Goal: Information Seeking & Learning: Learn about a topic

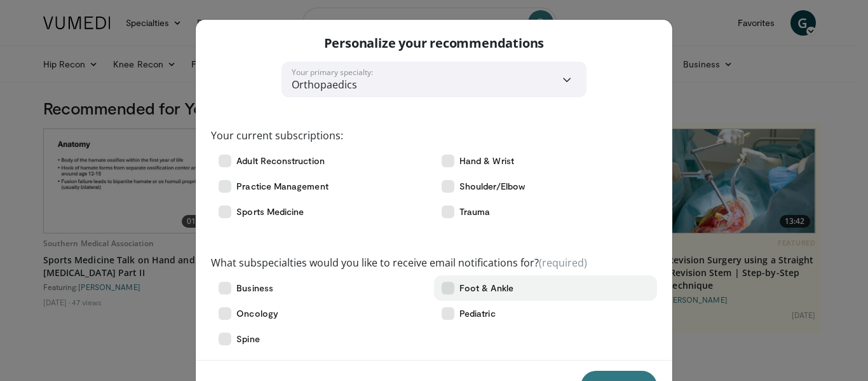
click at [459, 292] on span "Foot & Ankle" at bounding box center [486, 287] width 54 height 13
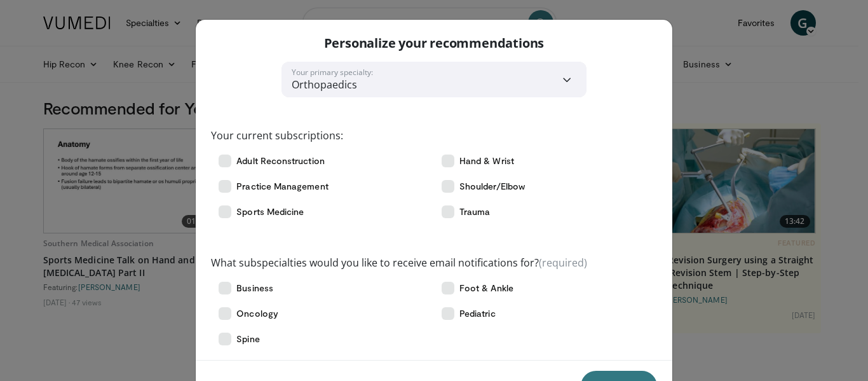
click at [591, 368] on div "Save" at bounding box center [434, 385] width 476 height 51
click at [599, 373] on button "Save" at bounding box center [619, 385] width 76 height 30
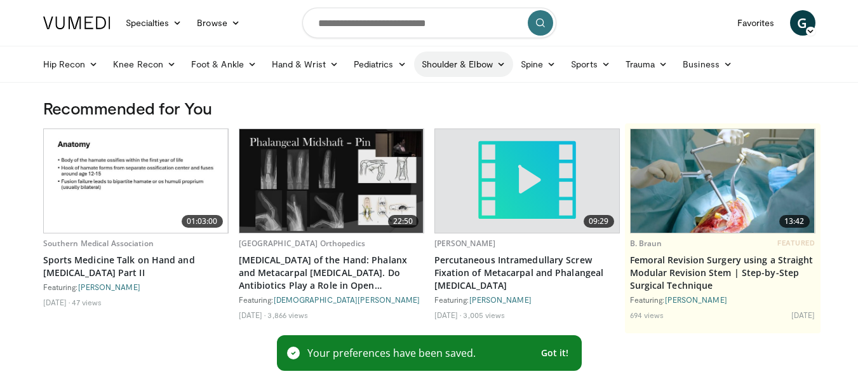
click at [442, 66] on link "Shoulder & Elbow" at bounding box center [463, 63] width 99 height 25
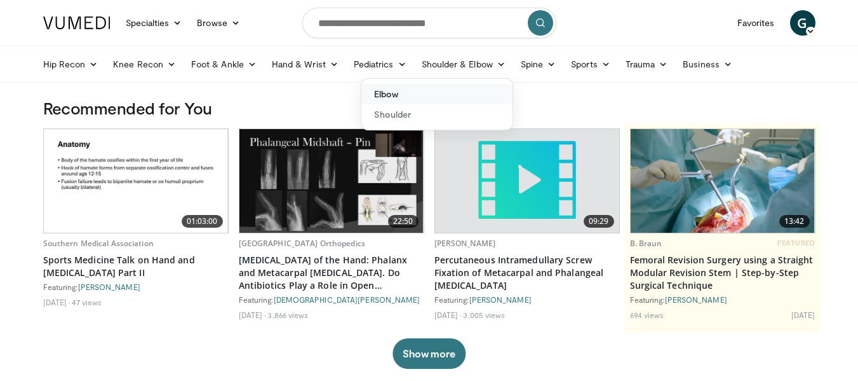
click at [389, 87] on link "Elbow" at bounding box center [436, 94] width 151 height 20
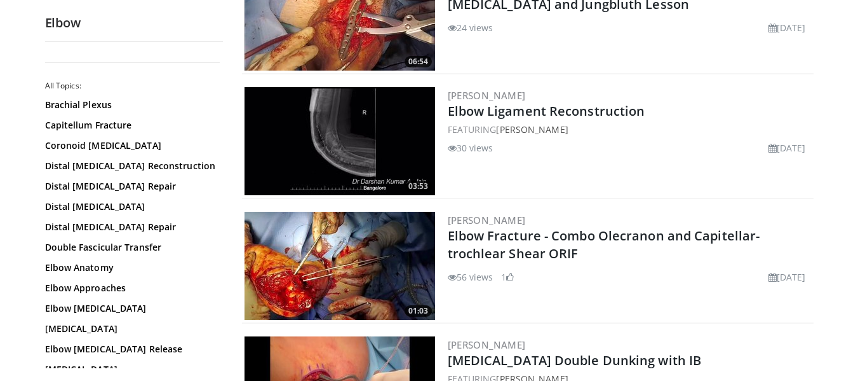
scroll to position [432, 0]
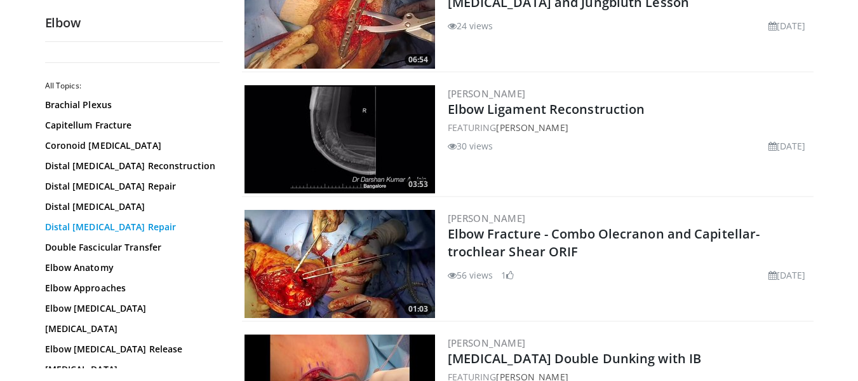
click at [125, 231] on link "Distal Triceps Repair" at bounding box center [131, 226] width 172 height 13
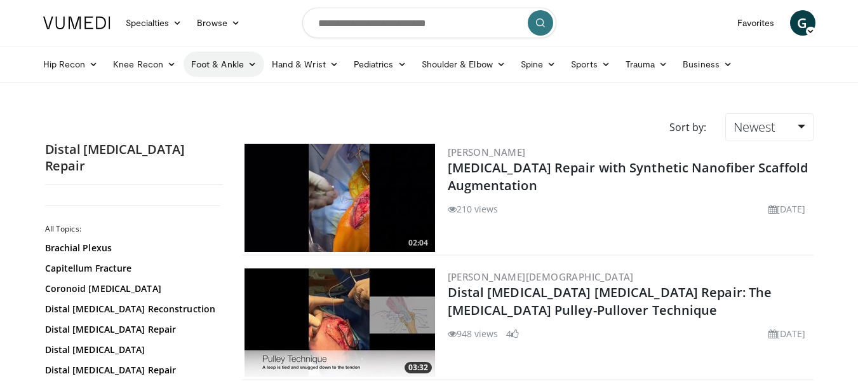
click at [238, 60] on link "Foot & Ankle" at bounding box center [224, 63] width 81 height 25
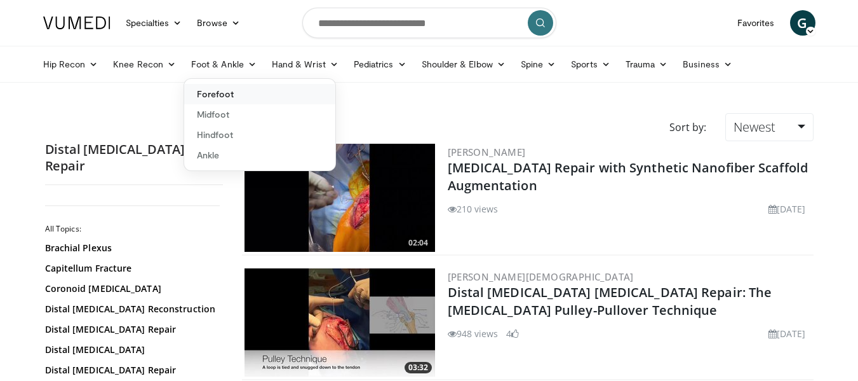
click at [213, 84] on link "Forefoot" at bounding box center [259, 94] width 151 height 20
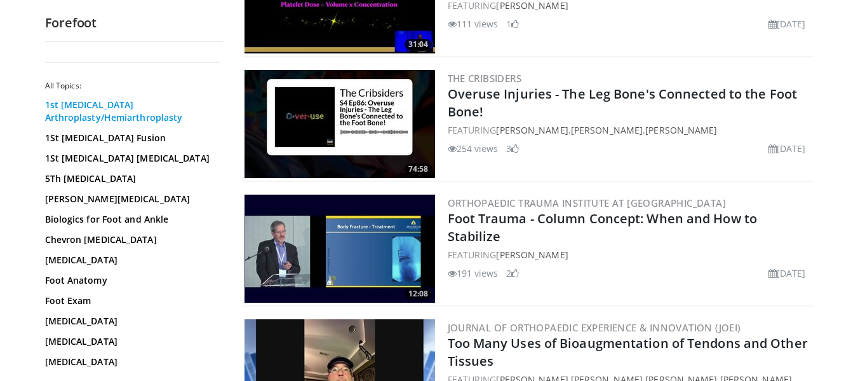
scroll to position [203, 0]
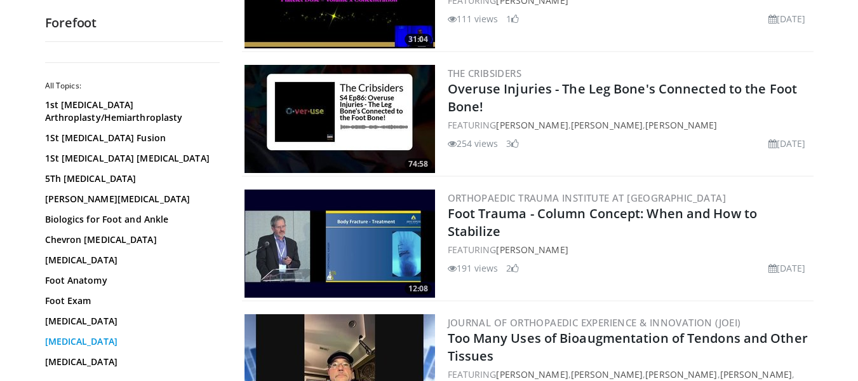
drag, startPoint x: 69, startPoint y: 332, endPoint x: 65, endPoint y: 339, distance: 7.4
click at [65, 339] on div "1st Metatarsal Arthroplasty/Hemiarthroplasty 1St Metatarsal Fusion 1St Metatars…" at bounding box center [132, 334] width 175 height 473
click at [65, 339] on link "Hallux Valgus" at bounding box center [131, 341] width 172 height 13
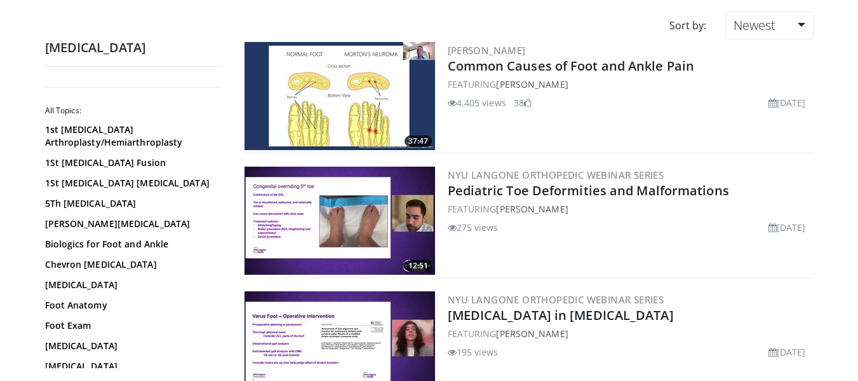
scroll to position [76, 0]
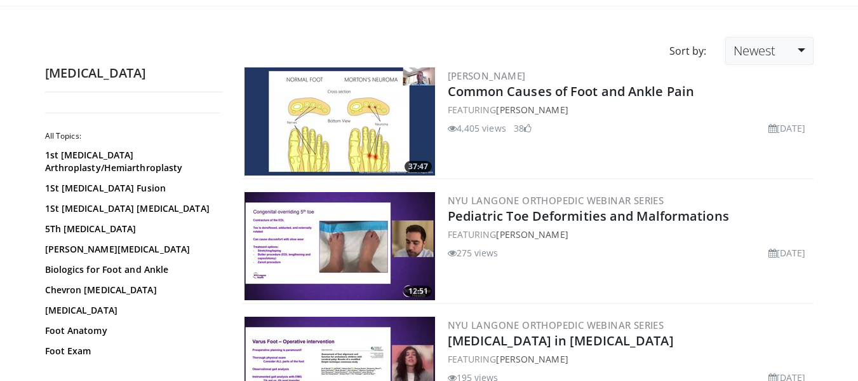
click at [740, 55] on span "Newest" at bounding box center [755, 50] width 42 height 17
click at [747, 143] on link "Views" at bounding box center [776, 143] width 100 height 20
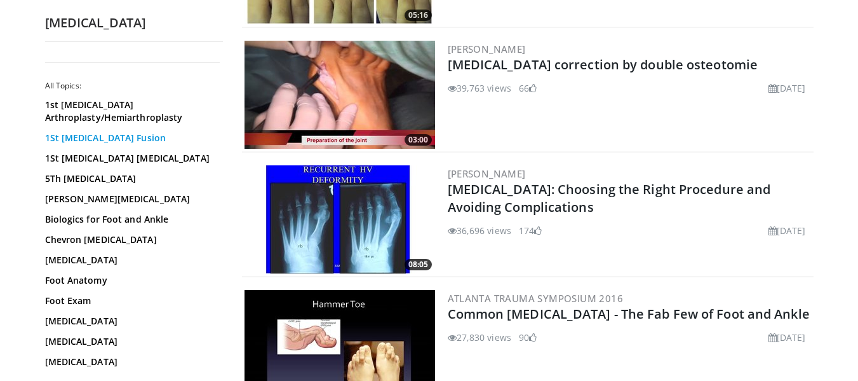
scroll to position [407, 0]
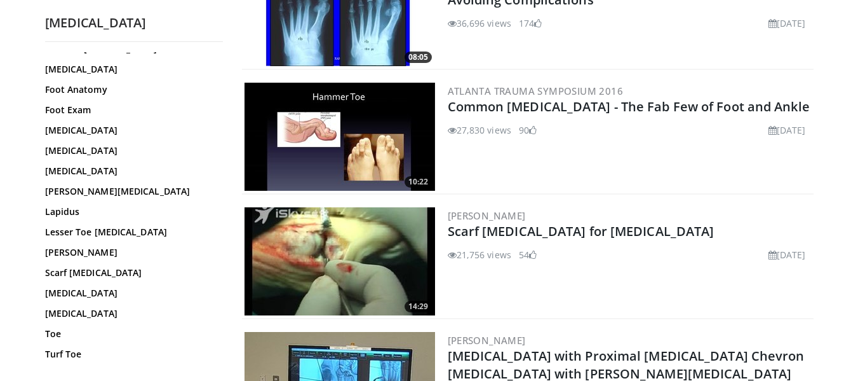
scroll to position [203, 0]
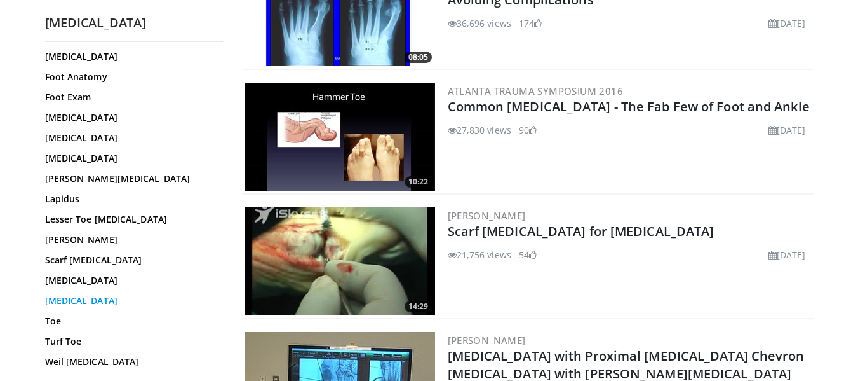
click at [111, 305] on link "[MEDICAL_DATA]" at bounding box center [131, 300] width 172 height 13
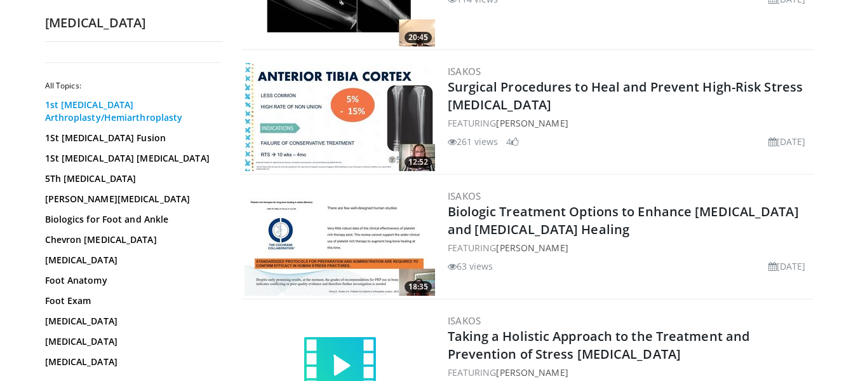
scroll to position [333, 0]
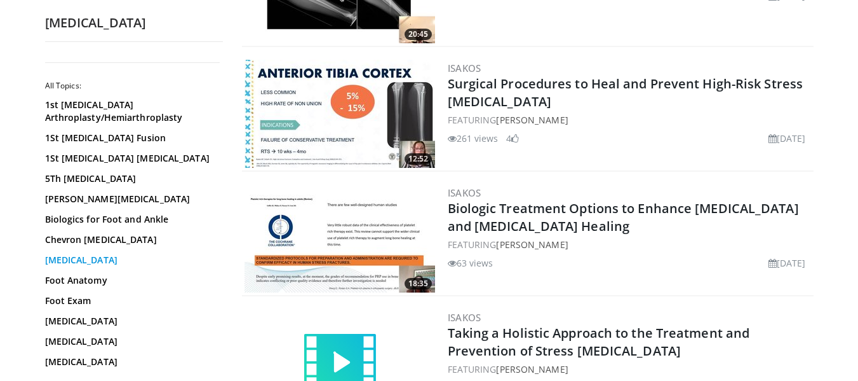
click at [69, 260] on link "[MEDICAL_DATA]" at bounding box center [131, 259] width 172 height 13
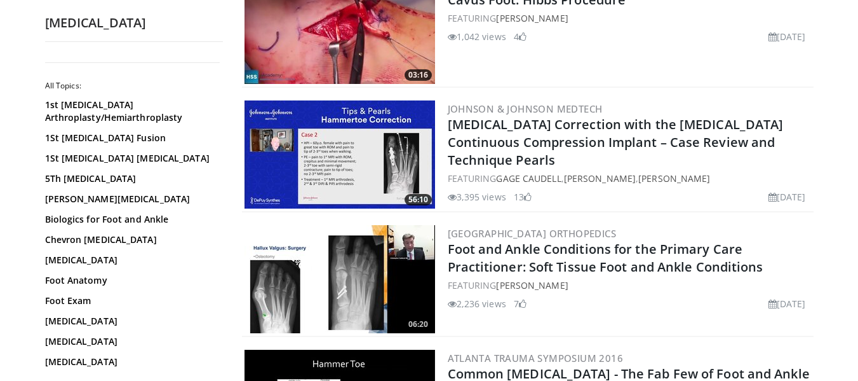
scroll to position [178, 0]
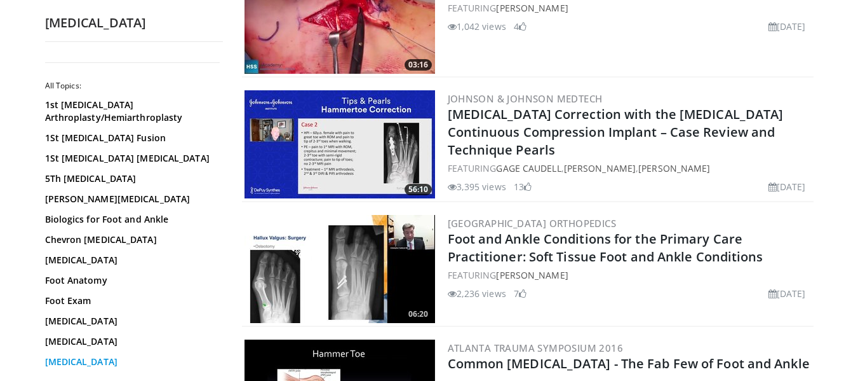
click at [79, 363] on link "[MEDICAL_DATA]" at bounding box center [131, 361] width 172 height 13
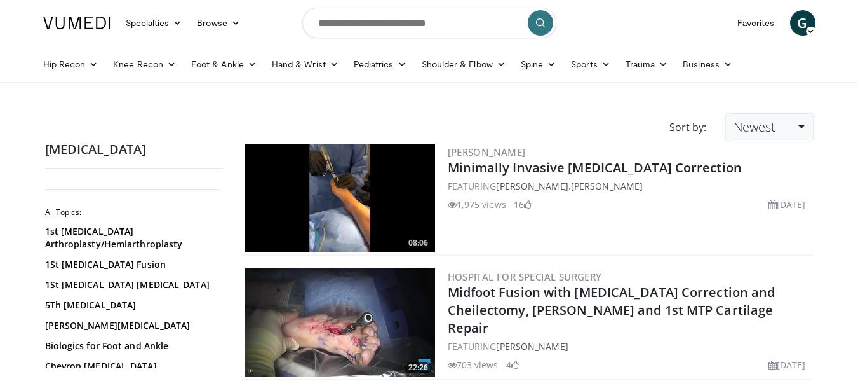
click at [753, 126] on span "Newest" at bounding box center [755, 126] width 42 height 17
click at [758, 215] on link "Views" at bounding box center [776, 219] width 100 height 20
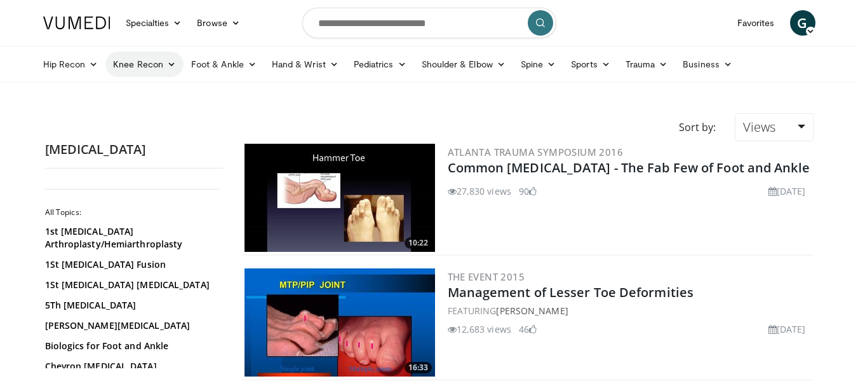
click at [156, 69] on link "Knee Recon" at bounding box center [144, 63] width 78 height 25
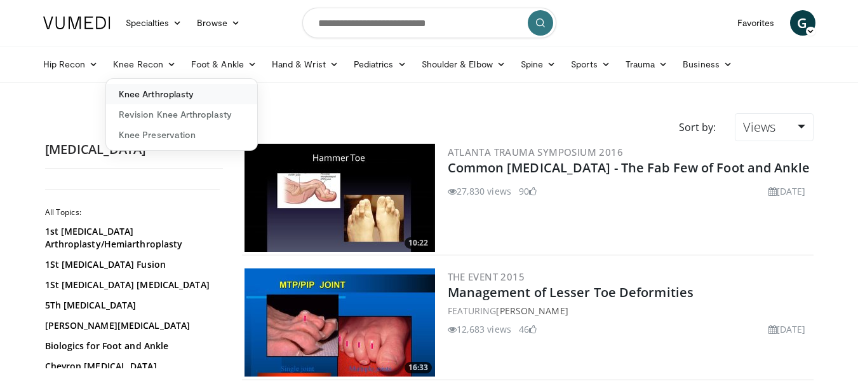
click at [145, 93] on link "Knee Arthroplasty" at bounding box center [181, 94] width 151 height 20
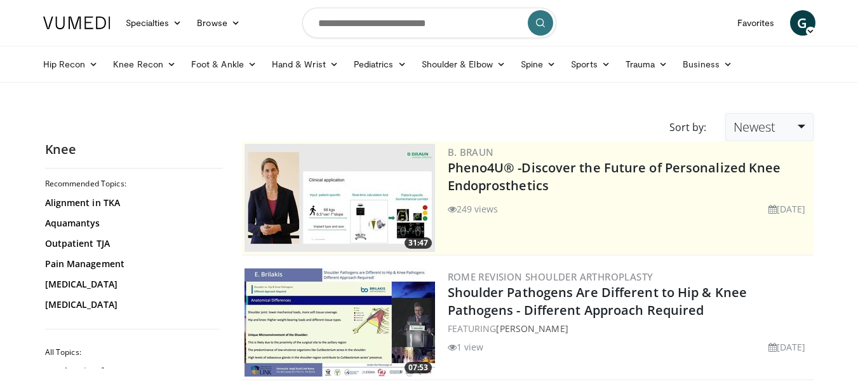
click at [762, 128] on span "Newest" at bounding box center [755, 126] width 42 height 17
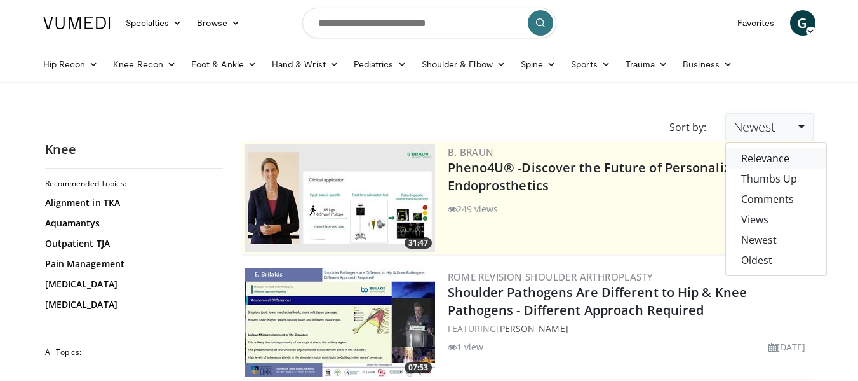
click at [759, 159] on link "Relevance" at bounding box center [776, 158] width 100 height 20
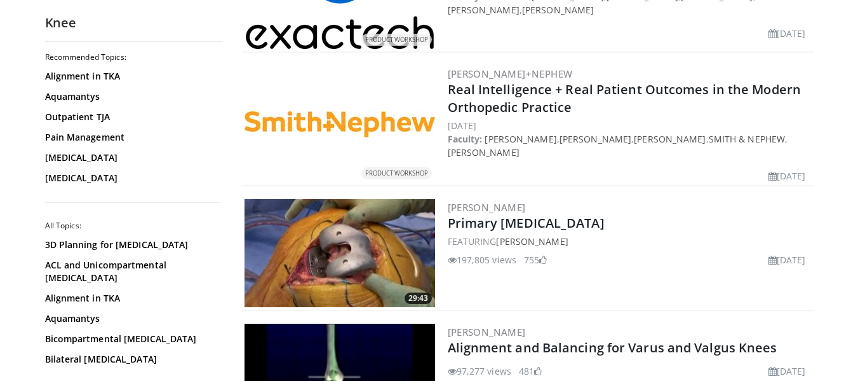
scroll to position [3095, 0]
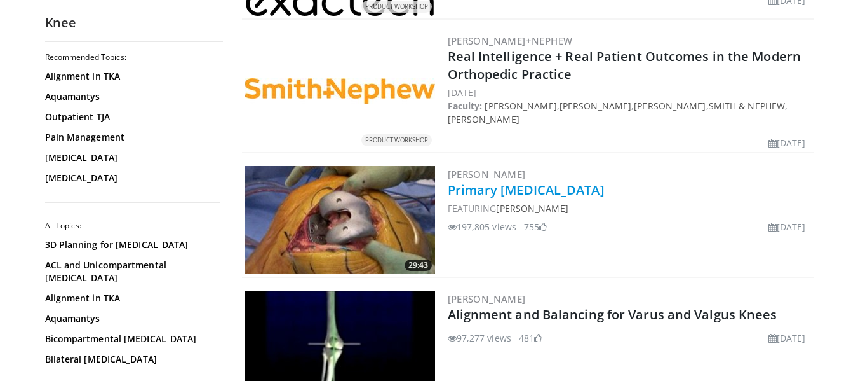
click at [588, 181] on link "Primary [MEDICAL_DATA]" at bounding box center [526, 189] width 157 height 17
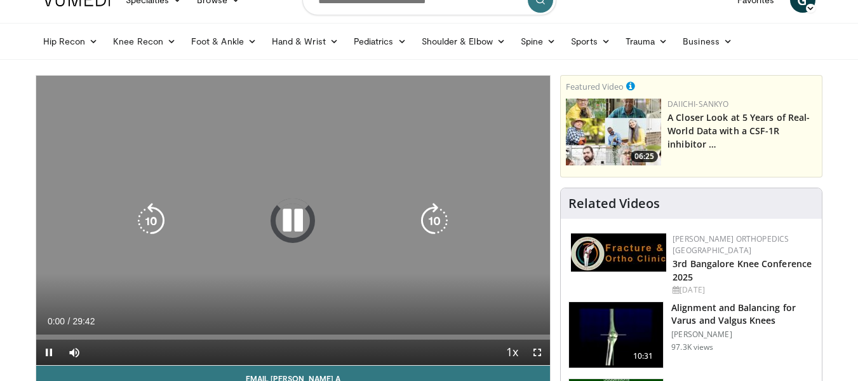
scroll to position [25, 0]
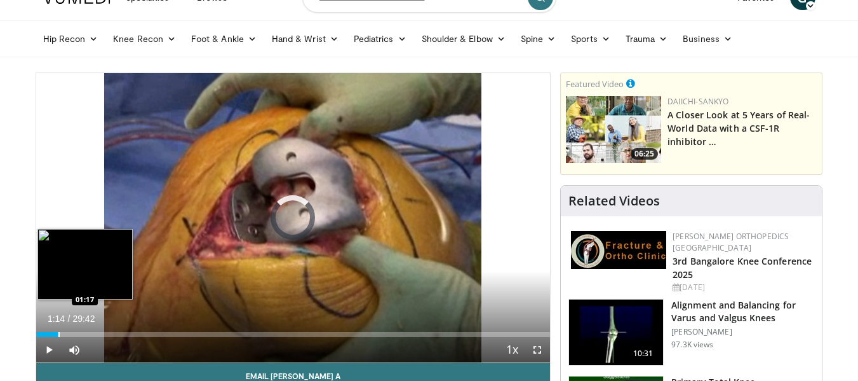
click at [57, 332] on div "Loaded : 1.68% 01:14 01:17" at bounding box center [293, 334] width 515 height 5
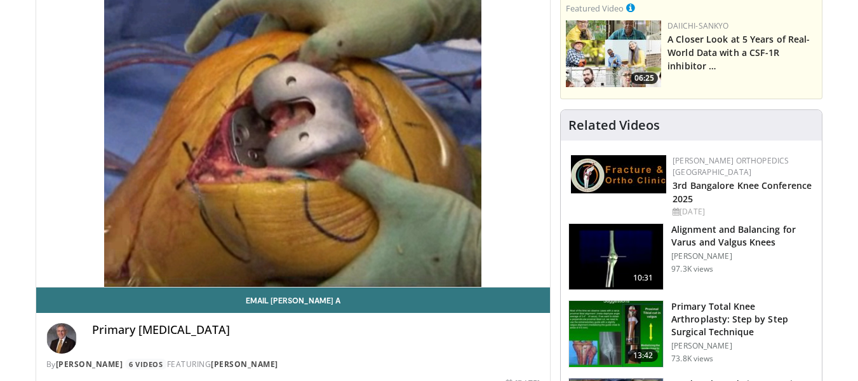
scroll to position [0, 0]
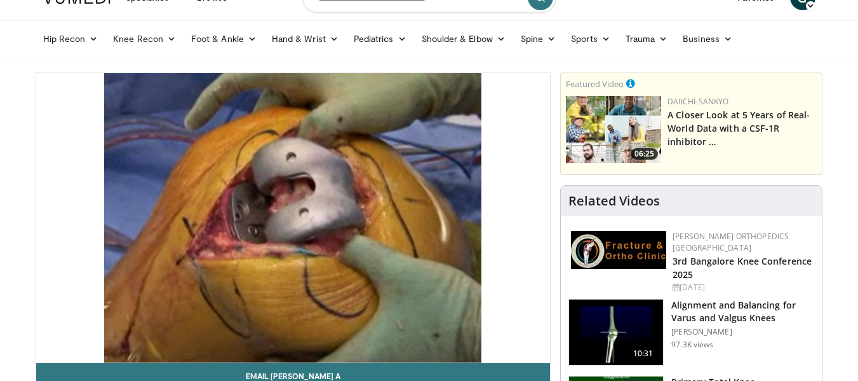
scroll to position [51, 0]
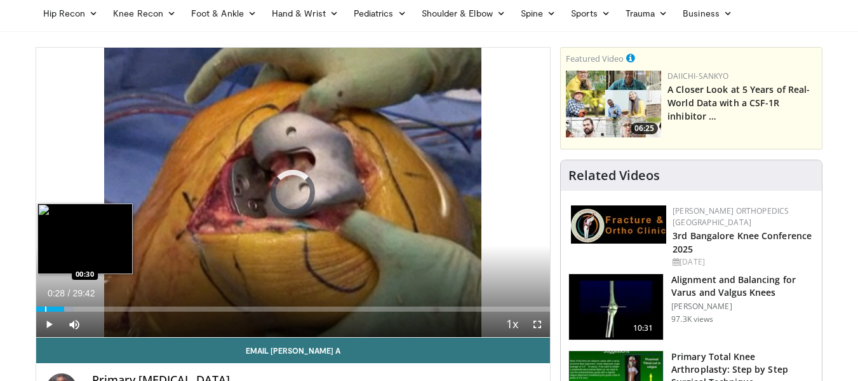
click at [45, 306] on div "Progress Bar" at bounding box center [45, 308] width 1 height 5
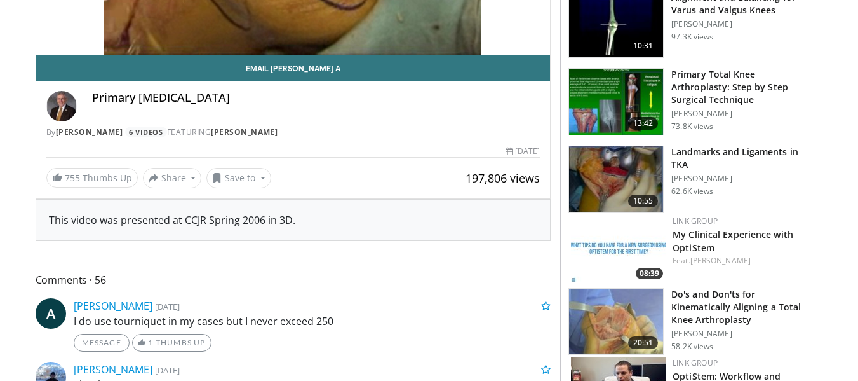
scroll to position [307, 0]
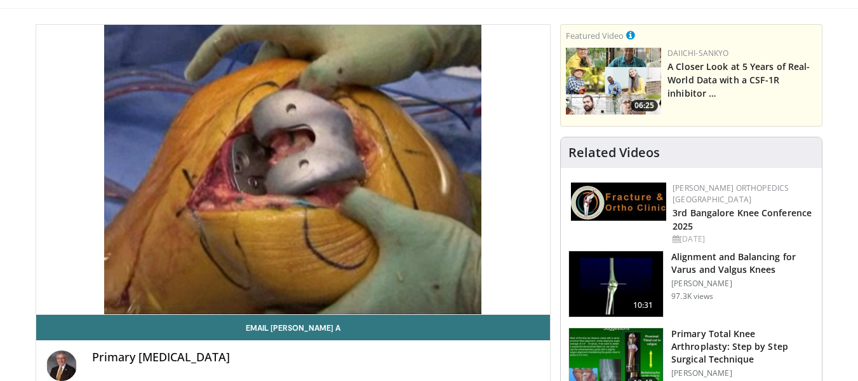
scroll to position [3, 0]
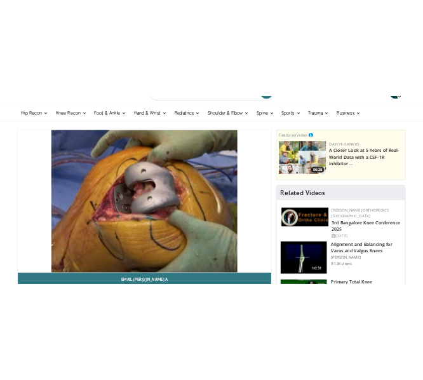
scroll to position [53, 0]
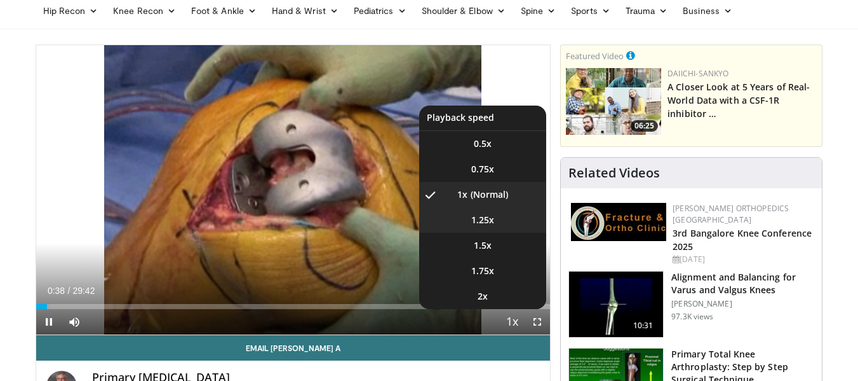
click at [519, 222] on li "1.25x" at bounding box center [482, 219] width 127 height 25
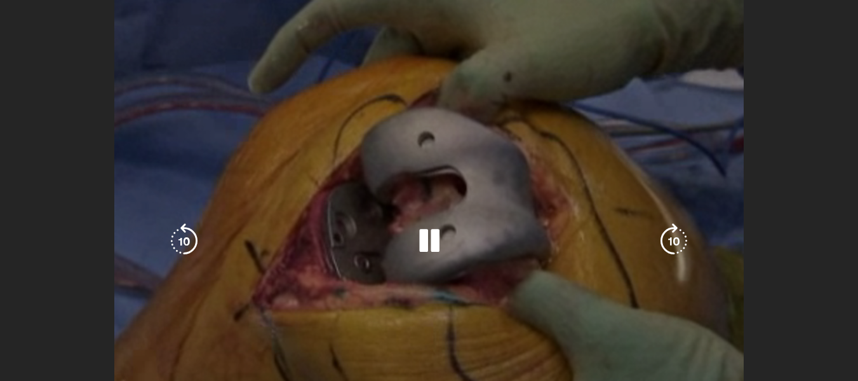
scroll to position [1064, 0]
click at [670, 233] on icon "Video Player" at bounding box center [674, 241] width 36 height 36
click at [670, 240] on icon "Video Player" at bounding box center [674, 241] width 36 height 36
click at [665, 232] on icon "Video Player" at bounding box center [674, 241] width 36 height 36
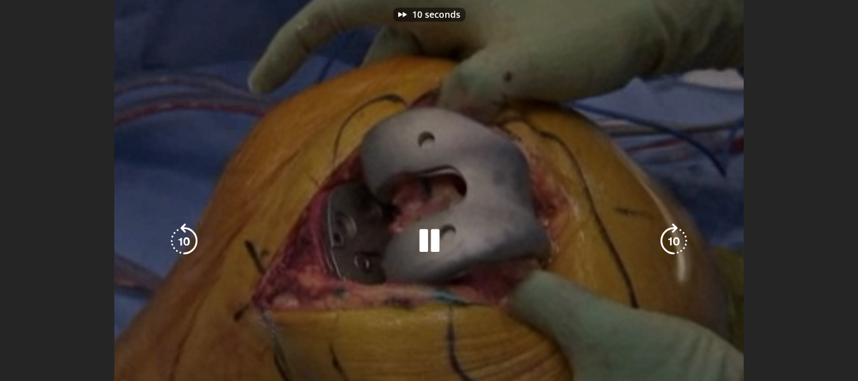
click at [665, 232] on icon "Video Player" at bounding box center [674, 241] width 36 height 36
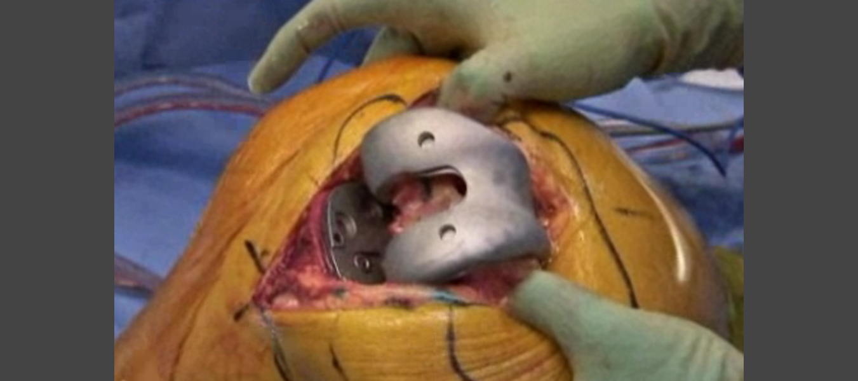
click at [665, 232] on div "50 seconds Tap to unmute" at bounding box center [429, 241] width 858 height 482
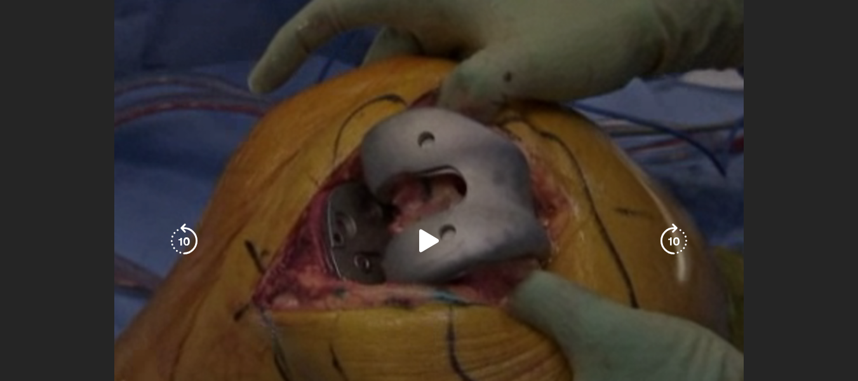
click at [663, 241] on icon "Video Player" at bounding box center [674, 241] width 36 height 36
click at [405, 250] on div "Video Player" at bounding box center [429, 240] width 515 height 25
click at [431, 234] on icon "Video Player" at bounding box center [430, 241] width 36 height 36
click at [666, 234] on icon "Video Player" at bounding box center [674, 241] width 36 height 36
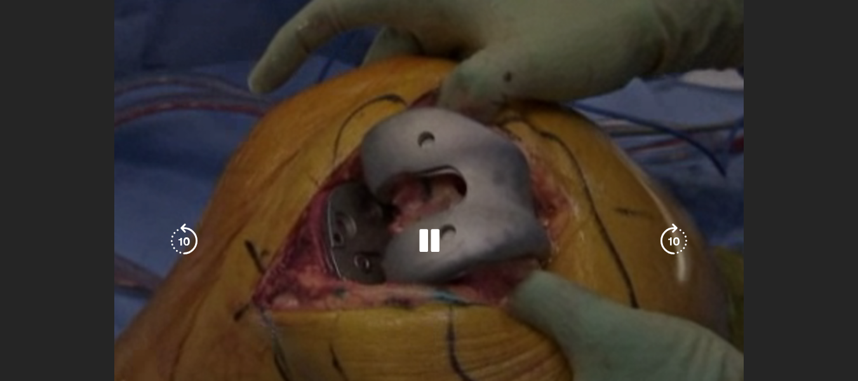
click at [675, 237] on icon "Video Player" at bounding box center [674, 241] width 36 height 36
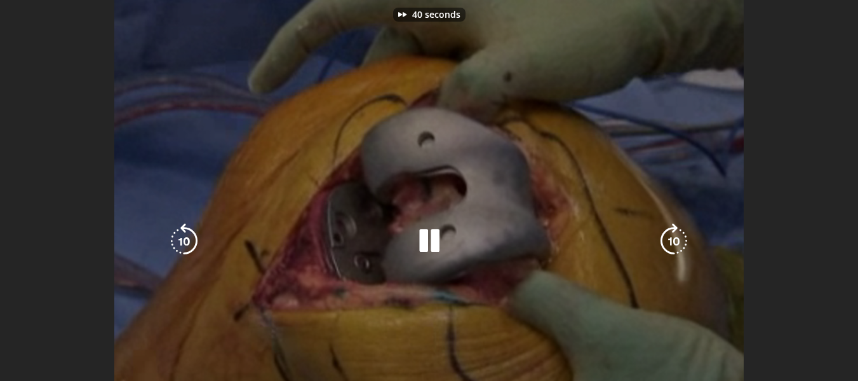
click at [675, 237] on icon "Video Player" at bounding box center [674, 241] width 36 height 36
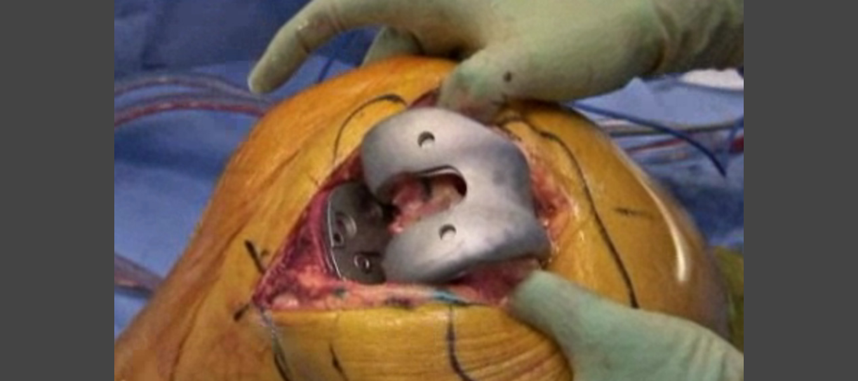
click at [675, 237] on div "70 seconds Tap to unmute" at bounding box center [429, 241] width 858 height 482
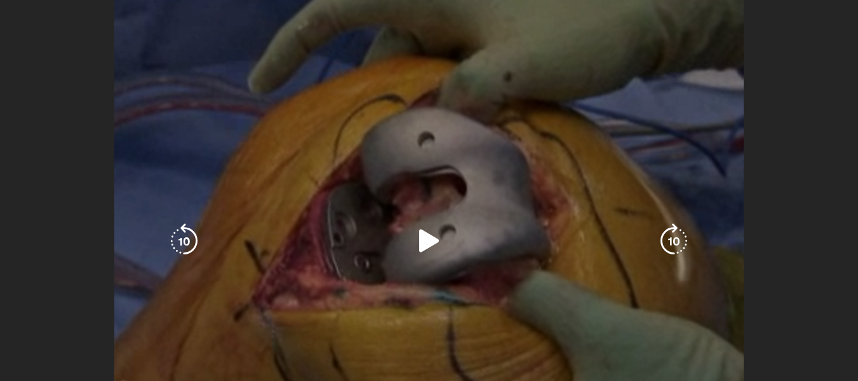
click at [559, 253] on div "Video Player" at bounding box center [429, 240] width 515 height 25
click at [420, 239] on icon "Video Player" at bounding box center [430, 241] width 36 height 36
click at [675, 231] on icon "Video Player" at bounding box center [674, 241] width 36 height 36
click at [673, 231] on icon "Video Player" at bounding box center [674, 241] width 36 height 36
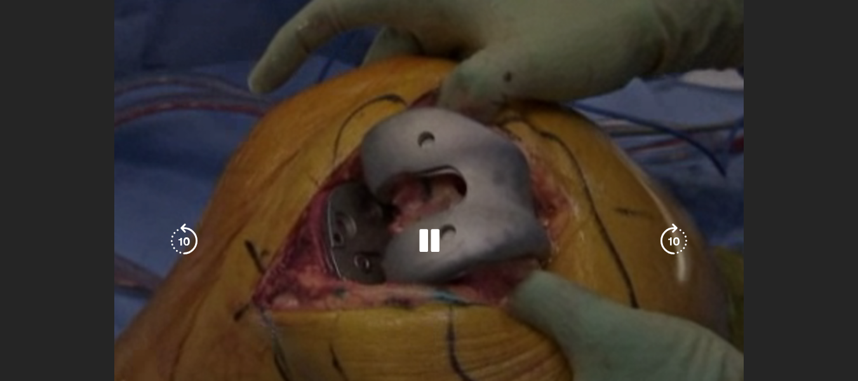
click at [661, 242] on icon "Video Player" at bounding box center [674, 241] width 36 height 36
click at [679, 241] on icon "Video Player" at bounding box center [674, 241] width 36 height 36
click at [184, 241] on icon "Video Player" at bounding box center [184, 241] width 36 height 36
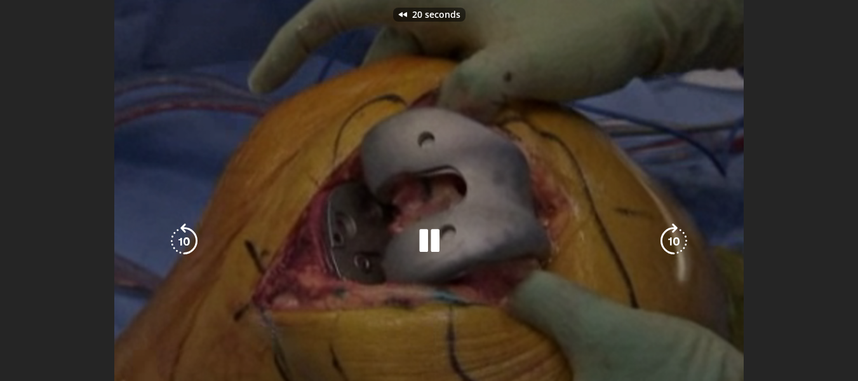
click at [184, 241] on icon "Video Player" at bounding box center [184, 241] width 36 height 36
click at [673, 241] on icon "Video Player" at bounding box center [674, 241] width 36 height 36
click at [677, 245] on icon "Video Player" at bounding box center [674, 241] width 36 height 36
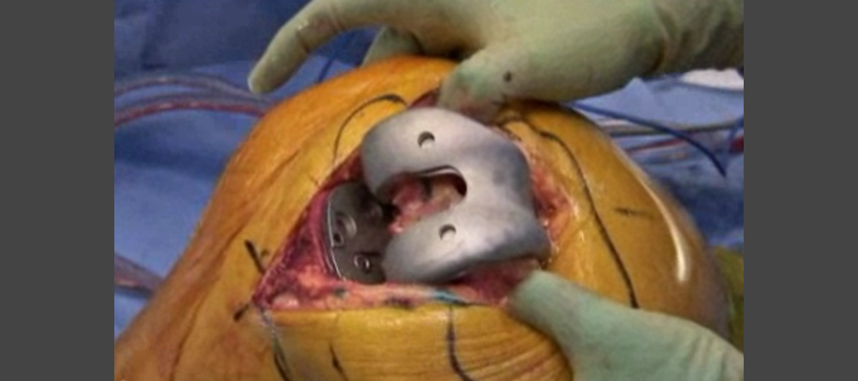
click at [677, 245] on div "10 seconds Tap to unmute" at bounding box center [429, 241] width 858 height 482
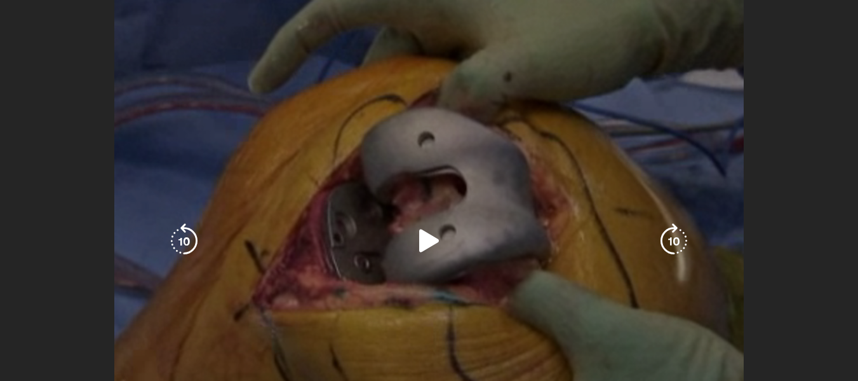
click at [672, 254] on icon "Video Player" at bounding box center [674, 241] width 36 height 36
click at [443, 238] on icon "Video Player" at bounding box center [430, 241] width 36 height 36
click at [667, 241] on icon "Video Player" at bounding box center [674, 241] width 36 height 36
click at [671, 244] on icon "Video Player" at bounding box center [674, 241] width 36 height 36
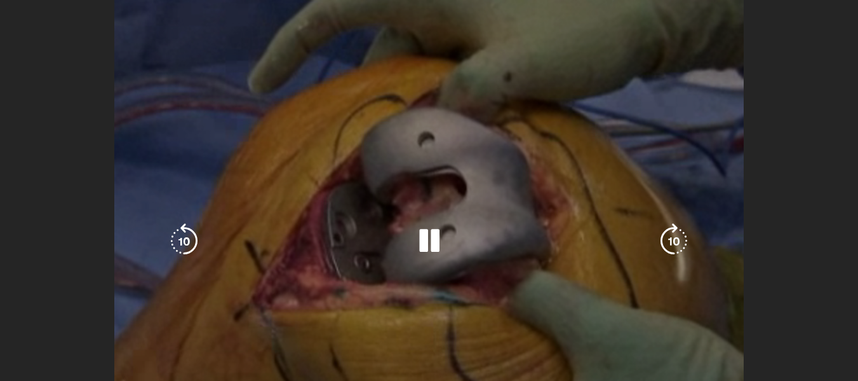
click at [671, 244] on icon "Video Player" at bounding box center [674, 241] width 36 height 36
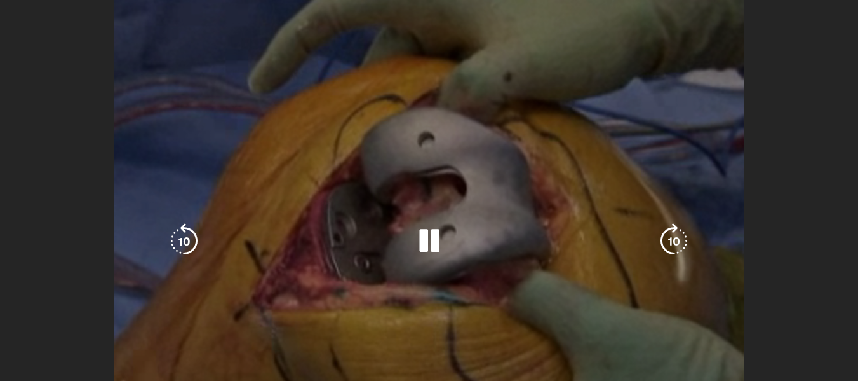
click at [671, 238] on icon "Video Player" at bounding box center [674, 241] width 36 height 36
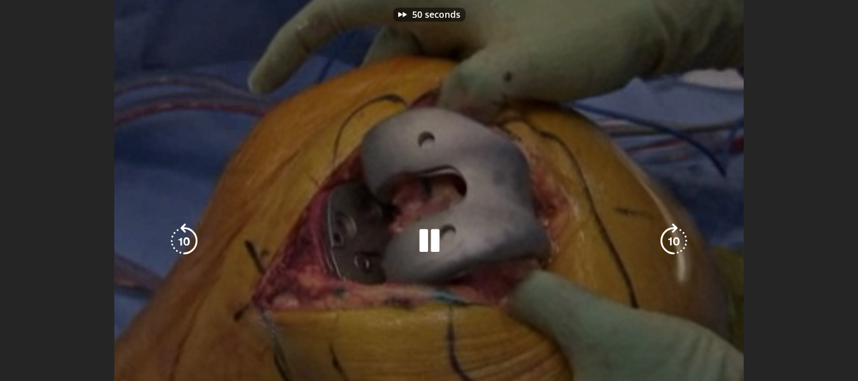
click at [671, 238] on icon "Video Player" at bounding box center [674, 241] width 36 height 36
click at [677, 234] on icon "Video Player" at bounding box center [674, 241] width 36 height 36
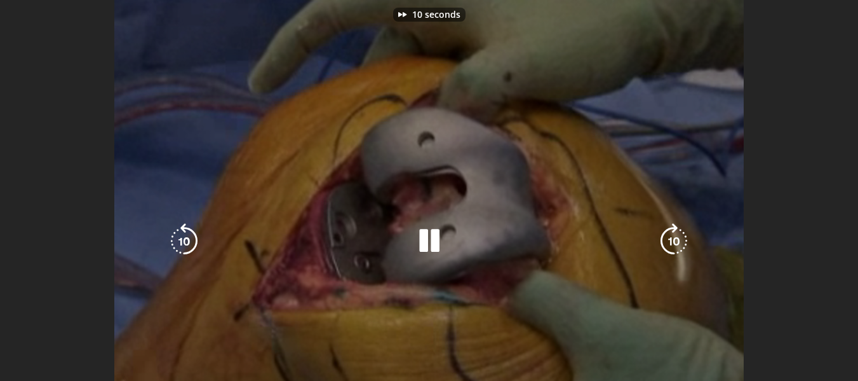
click at [677, 234] on icon "Video Player" at bounding box center [674, 241] width 36 height 36
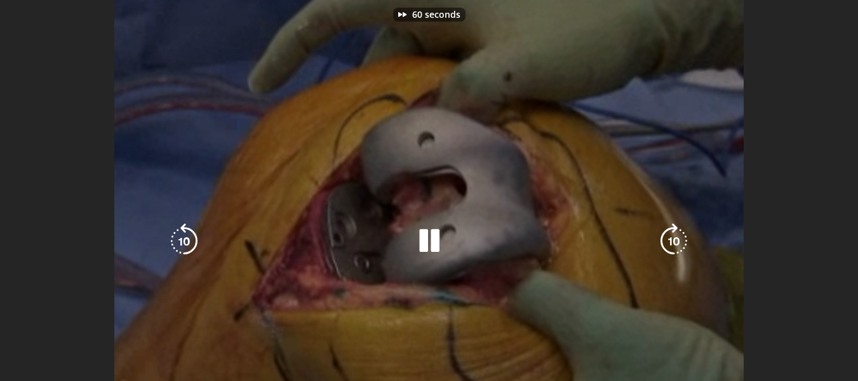
click at [677, 234] on icon "Video Player" at bounding box center [674, 241] width 36 height 36
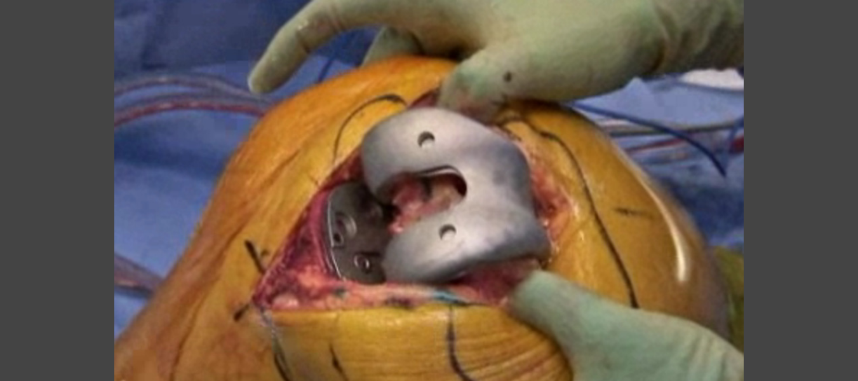
click at [677, 234] on div "10 seconds Tap to unmute" at bounding box center [429, 241] width 858 height 482
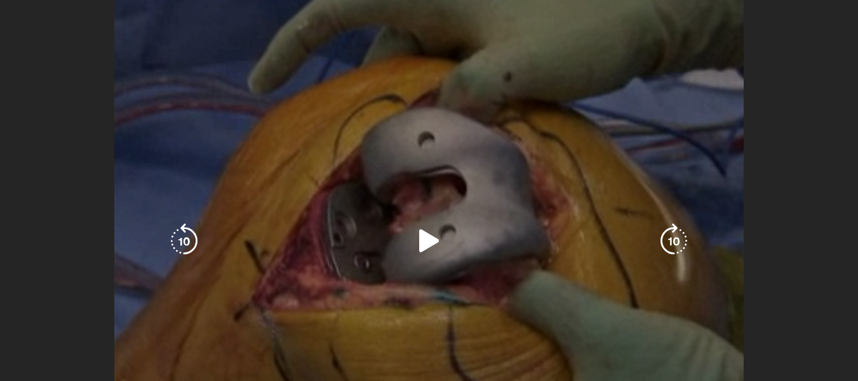
click at [672, 234] on icon "Video Player" at bounding box center [674, 241] width 36 height 36
click at [427, 246] on icon "Video Player" at bounding box center [430, 241] width 36 height 36
click at [677, 238] on icon "Video Player" at bounding box center [674, 241] width 36 height 36
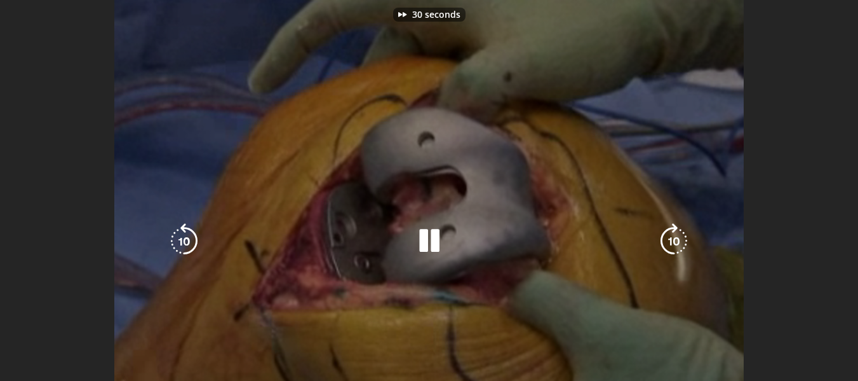
click at [677, 238] on icon "Video Player" at bounding box center [674, 241] width 36 height 36
click at [672, 235] on icon "Video Player" at bounding box center [674, 241] width 36 height 36
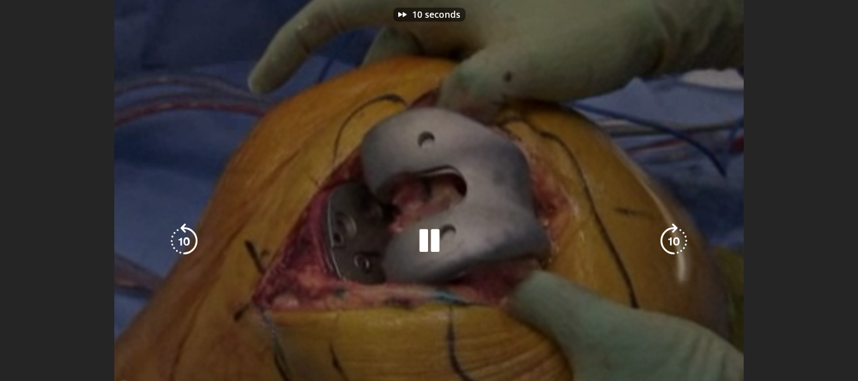
click at [672, 235] on icon "Video Player" at bounding box center [674, 241] width 36 height 36
click at [665, 247] on icon "Video Player" at bounding box center [674, 241] width 36 height 36
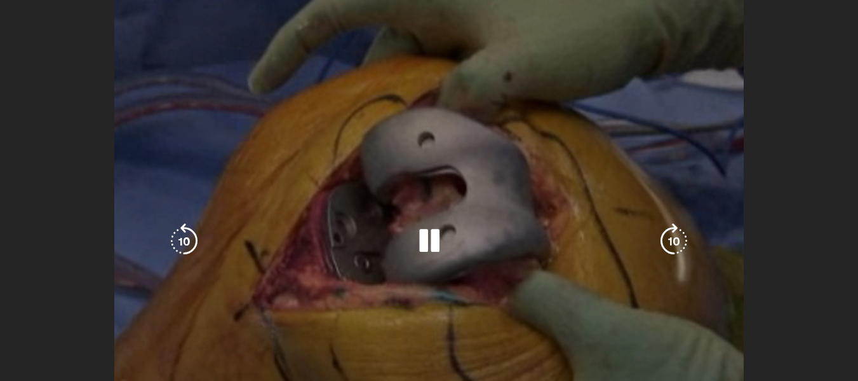
click at [666, 245] on icon "Video Player" at bounding box center [674, 241] width 36 height 36
click at [365, 125] on div "30 seconds Tap to unmute" at bounding box center [429, 241] width 858 height 482
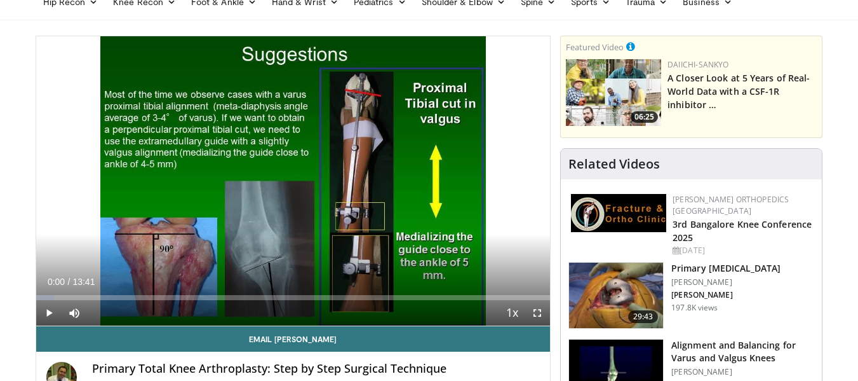
scroll to position [127, 0]
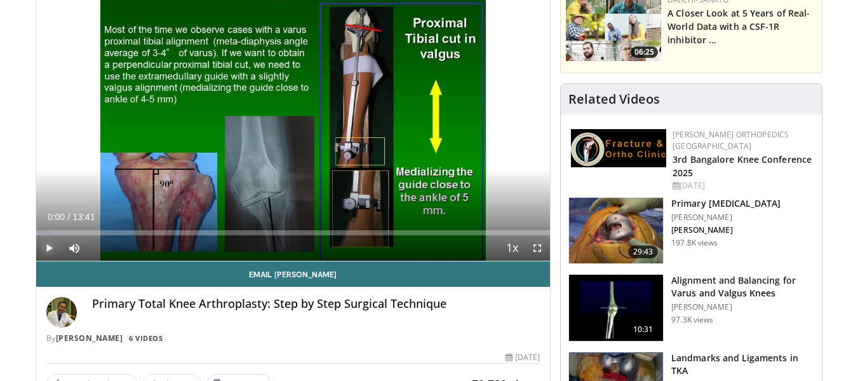
click at [45, 256] on span "Video Player" at bounding box center [48, 247] width 25 height 25
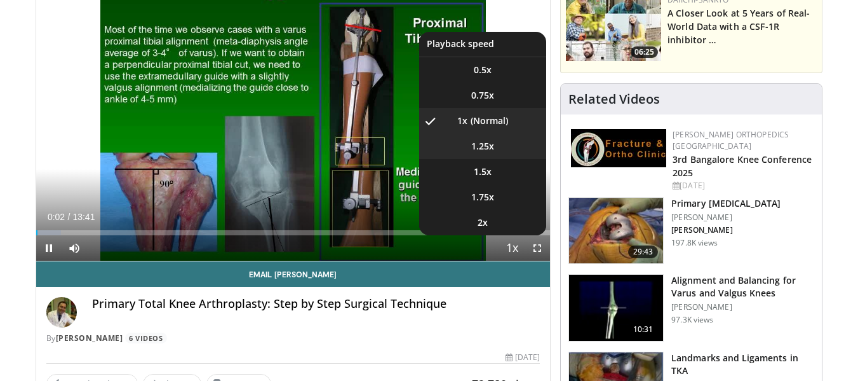
click at [506, 152] on li "1.25x" at bounding box center [482, 145] width 127 height 25
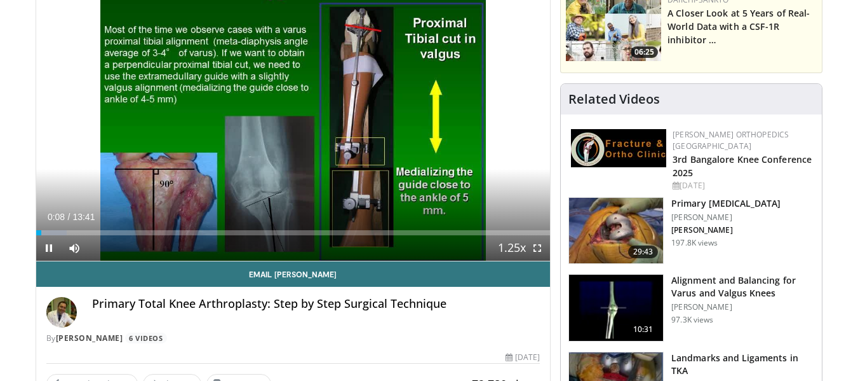
click at [540, 246] on video-js "**********" at bounding box center [293, 116] width 515 height 290
click at [539, 251] on span "Video Player" at bounding box center [537, 247] width 25 height 25
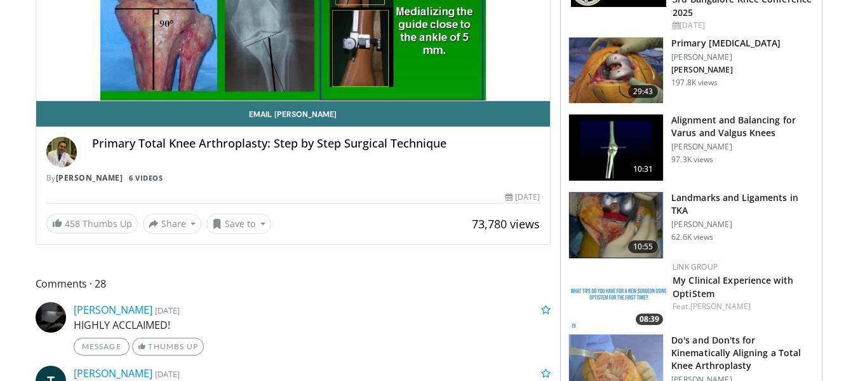
scroll to position [330, 0]
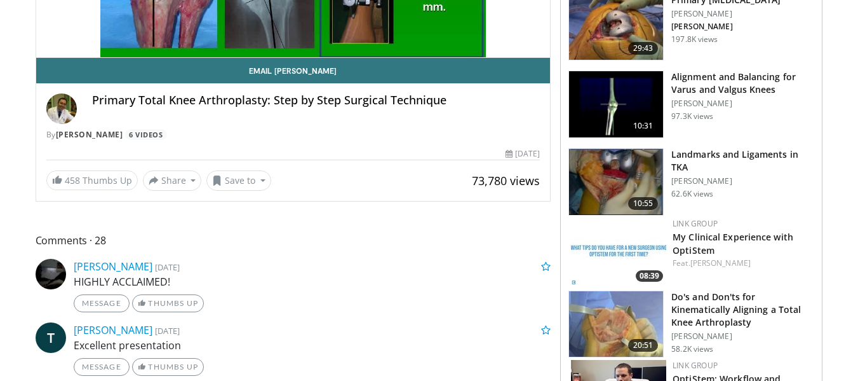
drag, startPoint x: 752, startPoint y: 136, endPoint x: 794, endPoint y: 147, distance: 43.5
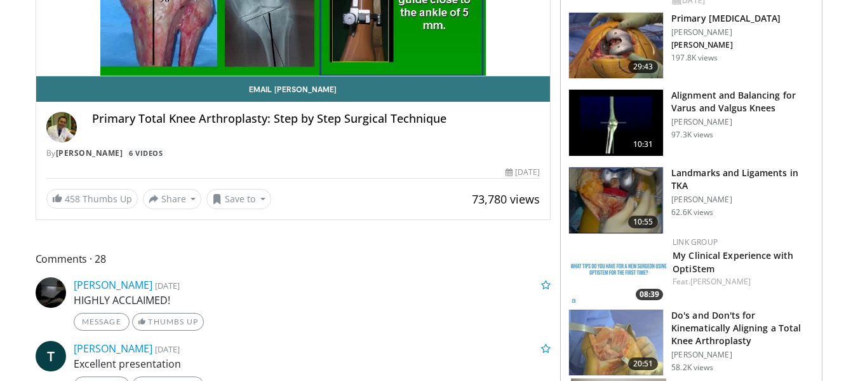
scroll to position [333, 0]
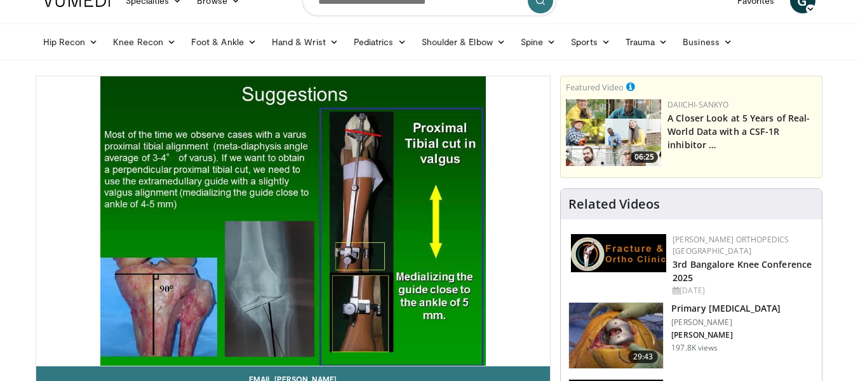
scroll to position [3, 0]
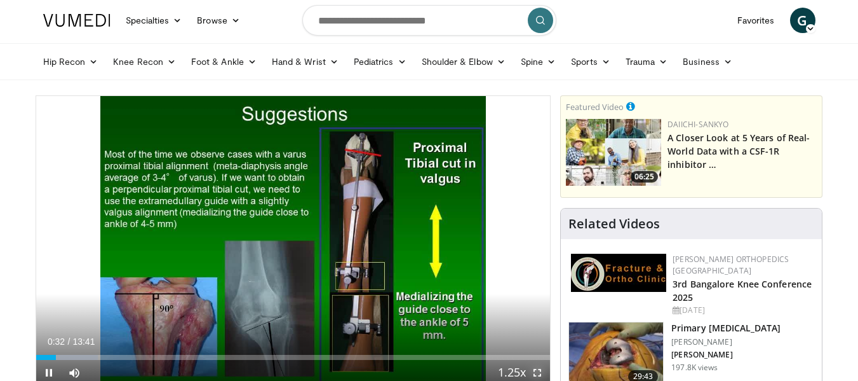
click at [537, 372] on span "Video Player" at bounding box center [537, 372] width 25 height 25
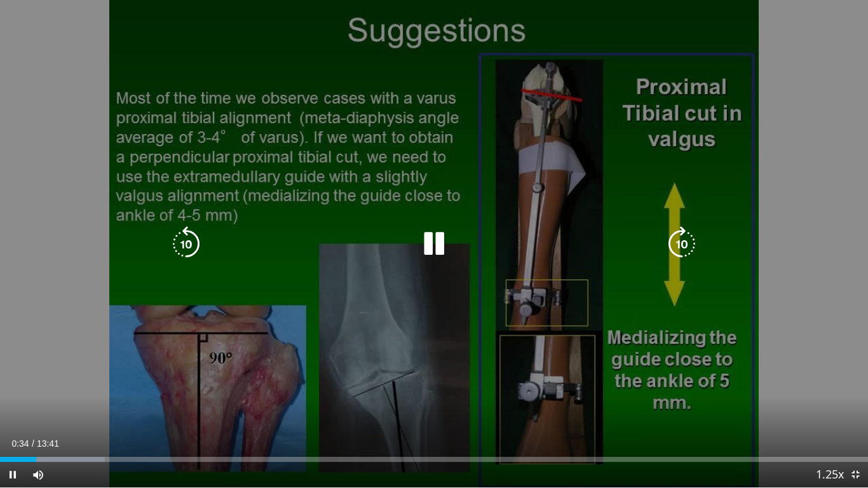
click at [681, 241] on icon "Video Player" at bounding box center [682, 244] width 36 height 36
click at [172, 239] on icon "Video Player" at bounding box center [186, 244] width 36 height 36
drag, startPoint x: 682, startPoint y: 262, endPoint x: 682, endPoint y: 252, distance: 10.2
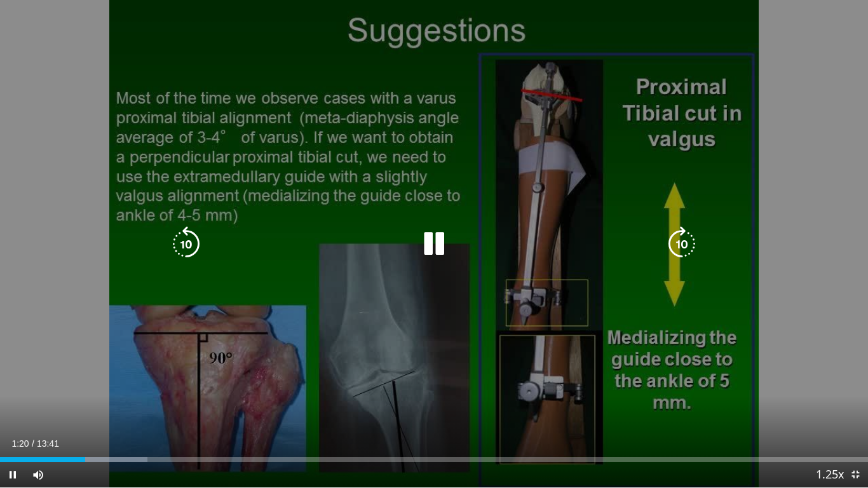
click at [682, 252] on div "10 seconds Tap to unmute" at bounding box center [434, 243] width 868 height 487
click at [682, 252] on icon "Video Player" at bounding box center [682, 244] width 36 height 36
click at [434, 240] on icon "Video Player" at bounding box center [434, 244] width 36 height 36
click at [676, 243] on icon "Video Player" at bounding box center [682, 244] width 36 height 36
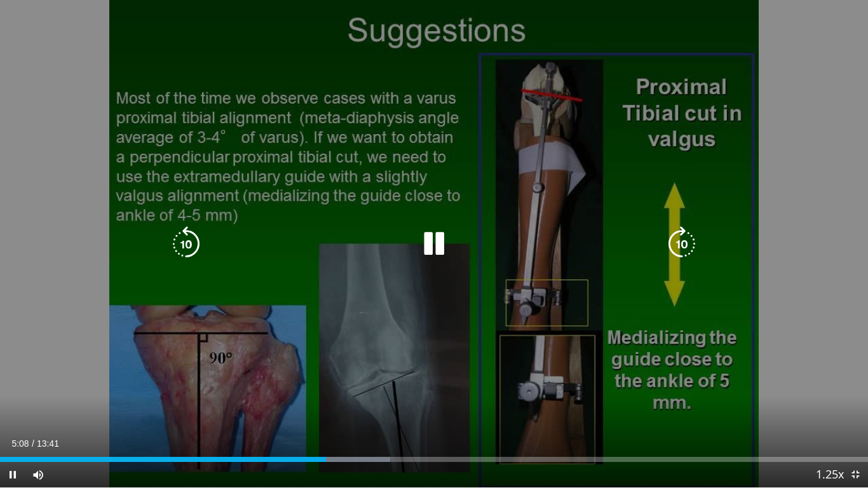
click at [680, 241] on icon "Video Player" at bounding box center [682, 244] width 36 height 36
click at [183, 234] on icon "Video Player" at bounding box center [186, 244] width 36 height 36
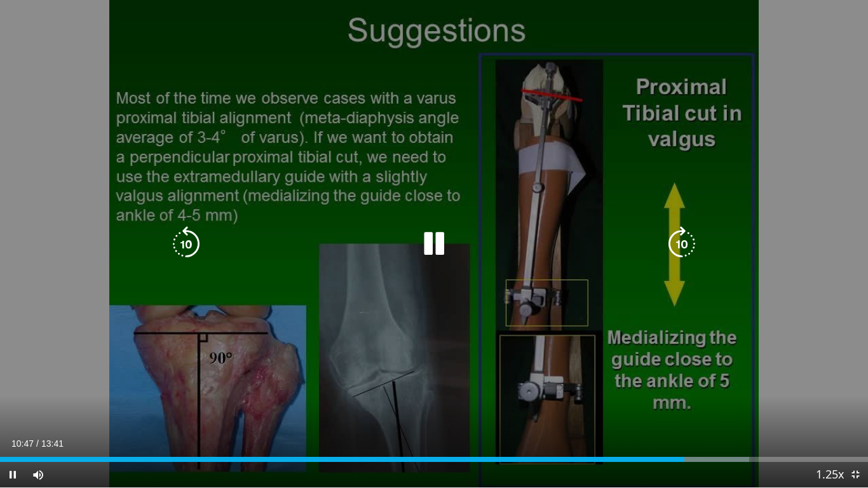
click at [672, 244] on icon "Video Player" at bounding box center [682, 244] width 36 height 36
click at [692, 237] on icon "Video Player" at bounding box center [682, 244] width 36 height 36
click at [670, 240] on icon "Video Player" at bounding box center [682, 244] width 36 height 36
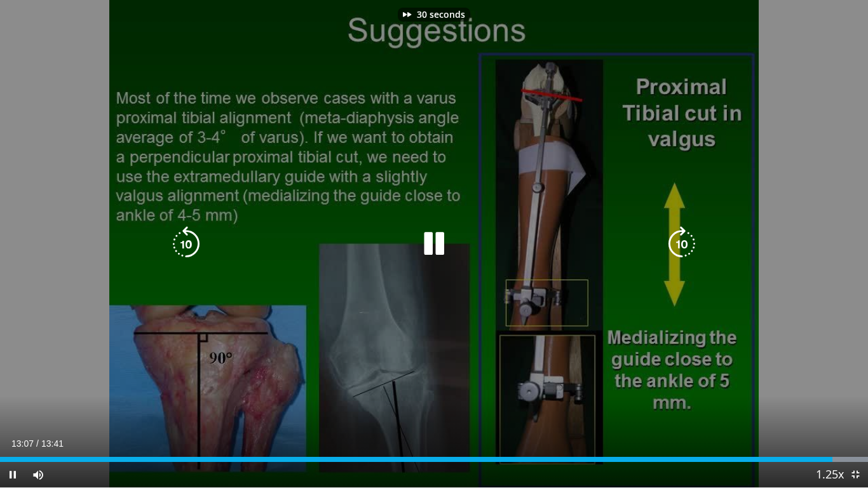
click at [670, 240] on icon "Video Player" at bounding box center [682, 244] width 36 height 36
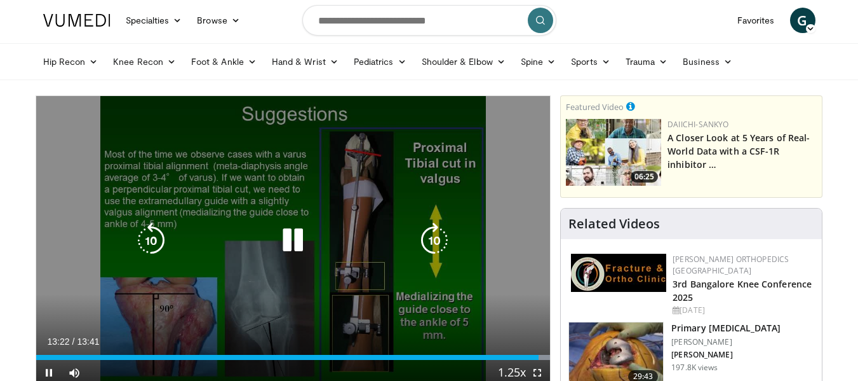
click at [386, 203] on div "40 seconds Tap to unmute" at bounding box center [293, 240] width 515 height 289
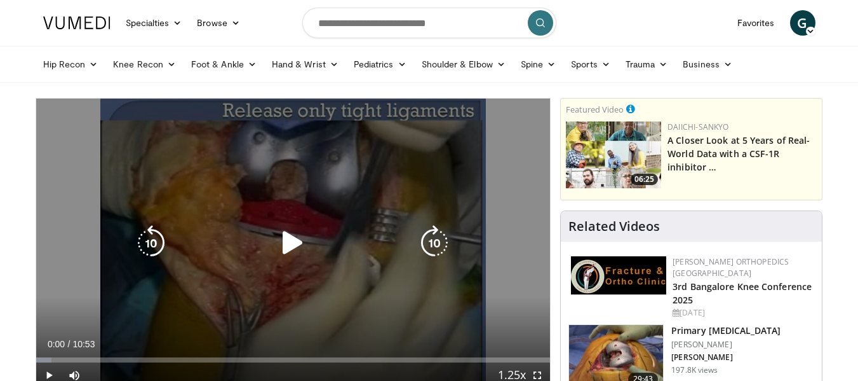
click at [286, 248] on icon "Video Player" at bounding box center [293, 243] width 36 height 36
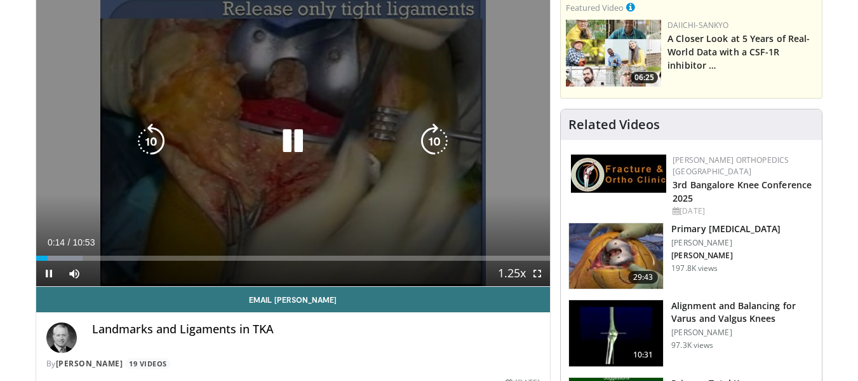
scroll to position [51, 0]
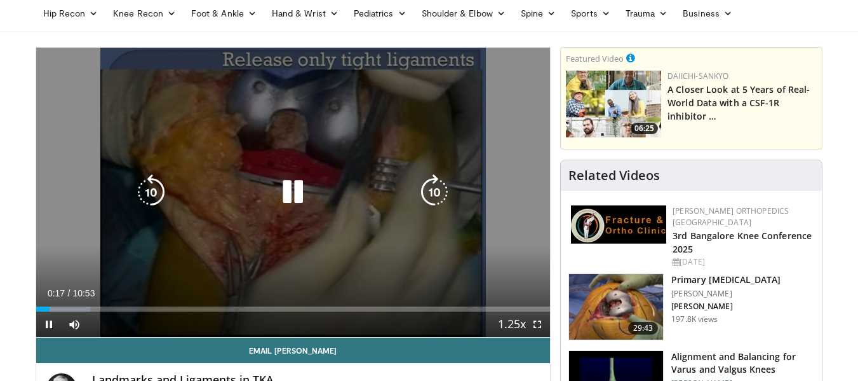
click at [439, 185] on icon "Video Player" at bounding box center [435, 192] width 36 height 36
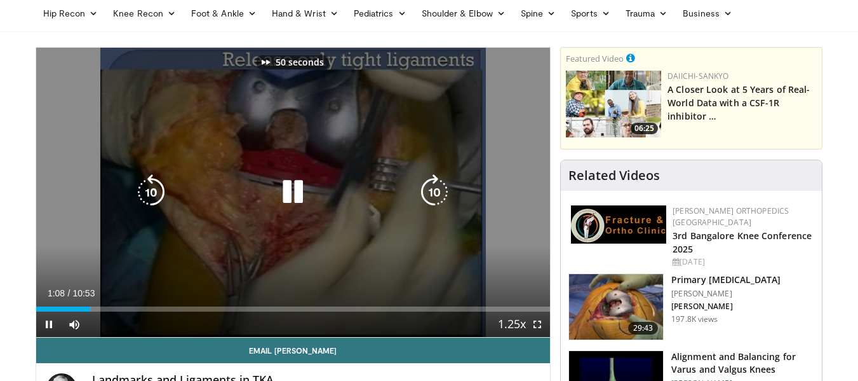
click at [439, 185] on icon "Video Player" at bounding box center [435, 192] width 36 height 36
click at [156, 191] on icon "Video Player" at bounding box center [151, 192] width 36 height 36
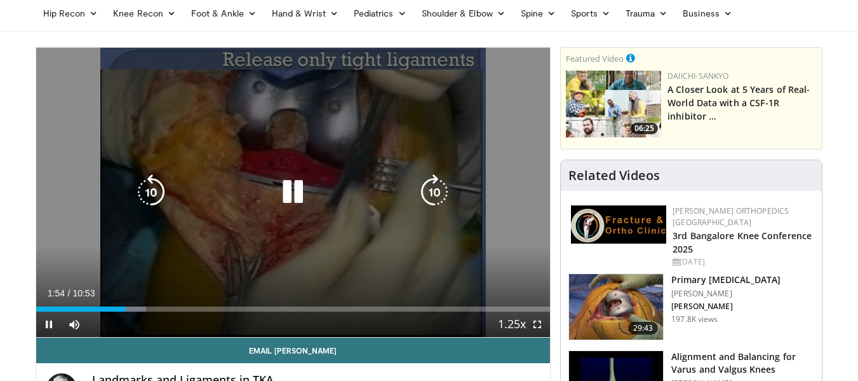
click at [156, 191] on icon "Video Player" at bounding box center [151, 192] width 36 height 36
